Goal: Task Accomplishment & Management: Use online tool/utility

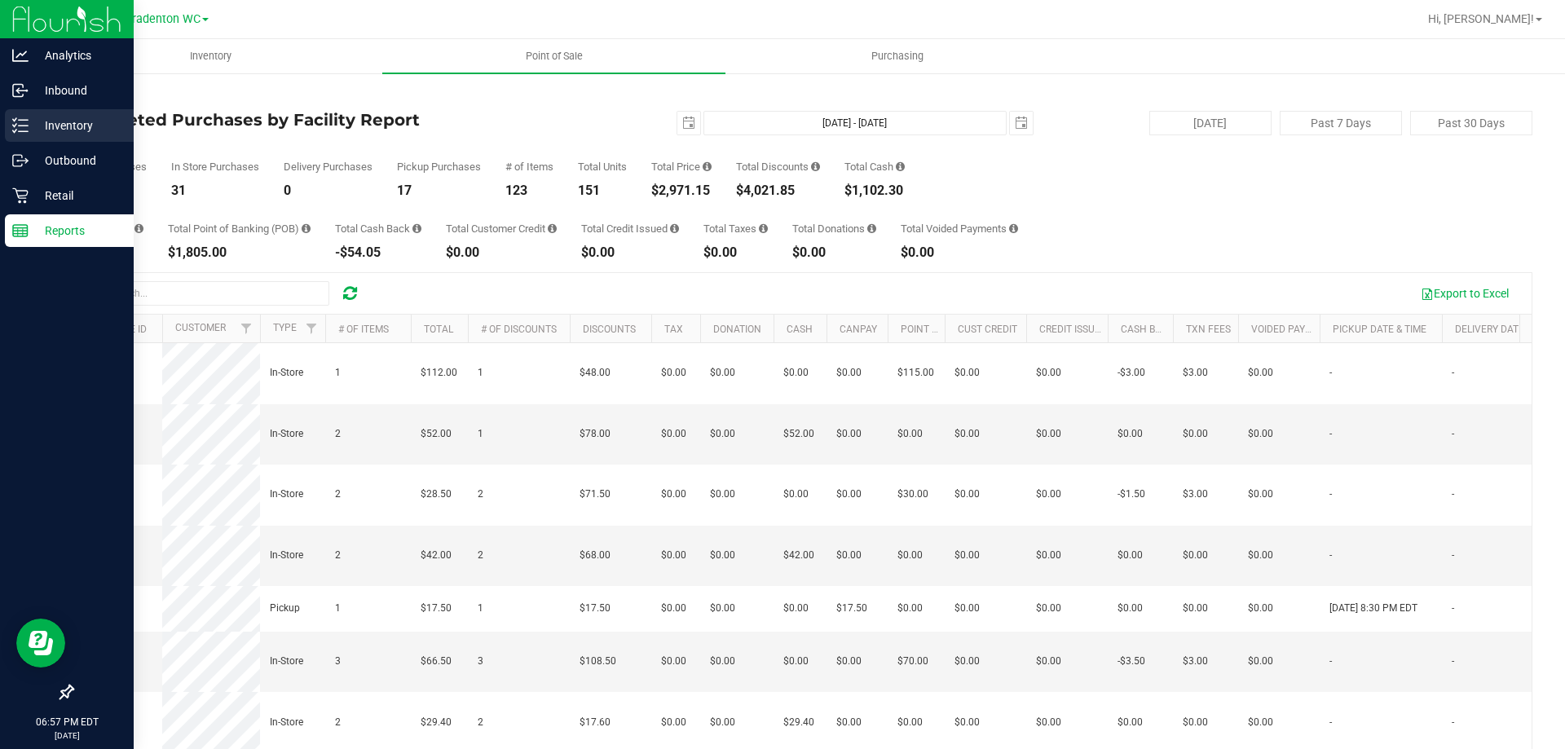
click at [30, 130] on p "Inventory" at bounding box center [78, 126] width 98 height 20
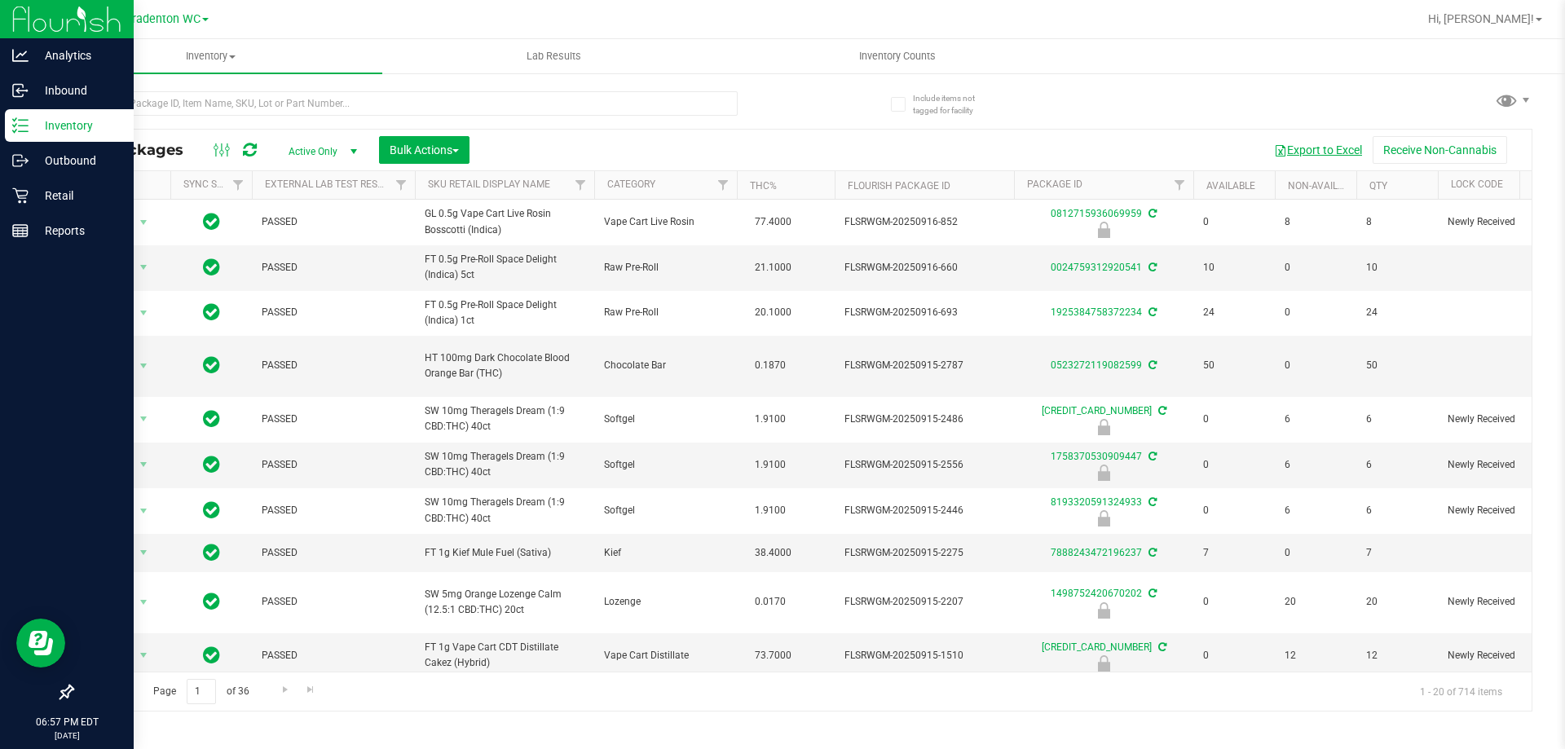
click at [1325, 147] on button "Export to Excel" at bounding box center [1317, 150] width 109 height 28
click at [140, 12] on span "Bradenton WC" at bounding box center [163, 19] width 76 height 15
click at [111, 143] on link "Tampa WC" at bounding box center [166, 144] width 238 height 22
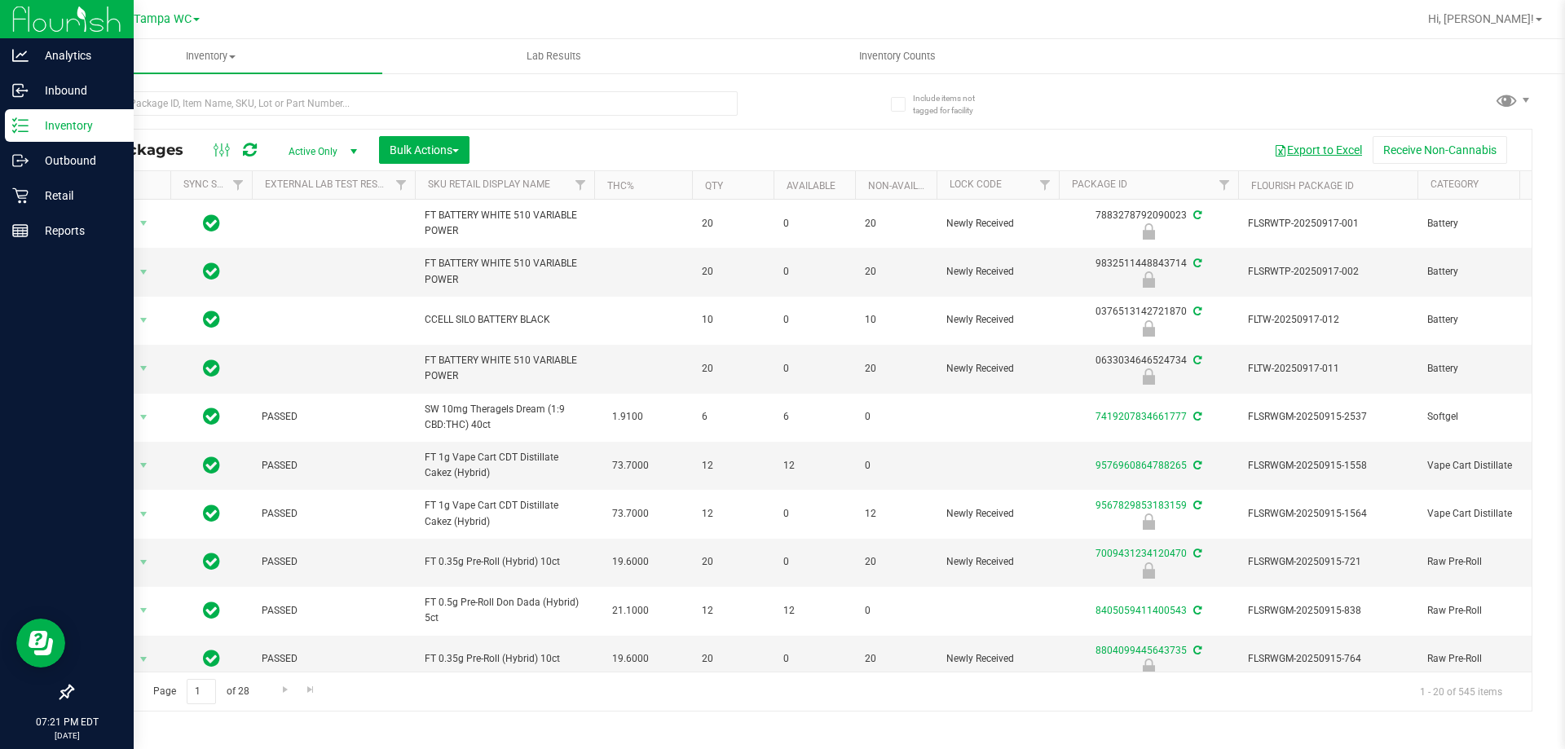
click at [1311, 159] on button "Export to Excel" at bounding box center [1317, 150] width 109 height 28
